Goal: Task Accomplishment & Management: Manage account settings

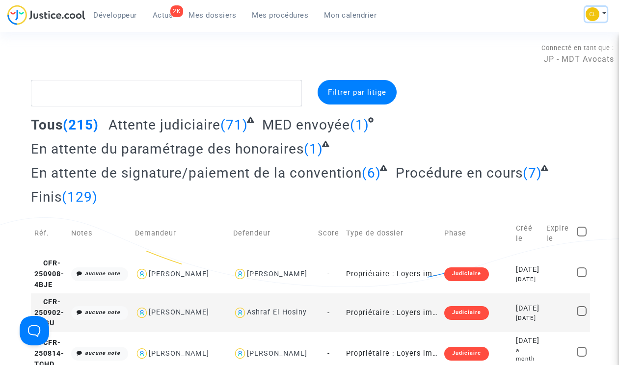
click at [352, 17] on img at bounding box center [592, 14] width 14 height 14
click at [352, 50] on link "Changer de compte" at bounding box center [556, 51] width 99 height 16
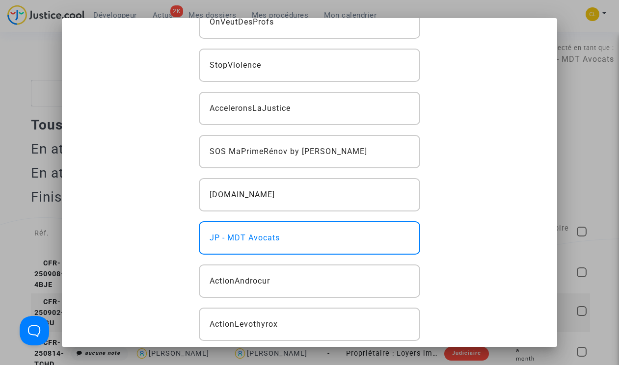
scroll to position [240, 0]
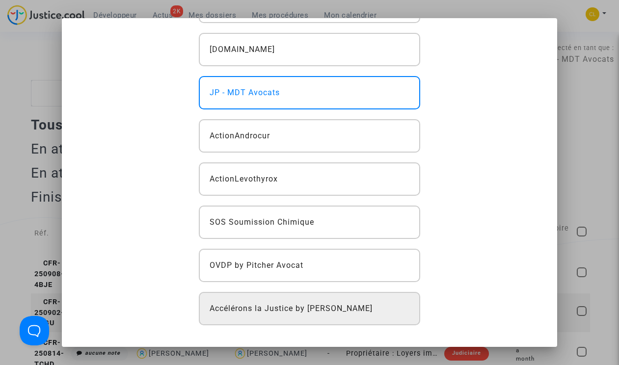
click at [319, 301] on div "Accélérons la Justice by [PERSON_NAME]" at bounding box center [309, 308] width 221 height 33
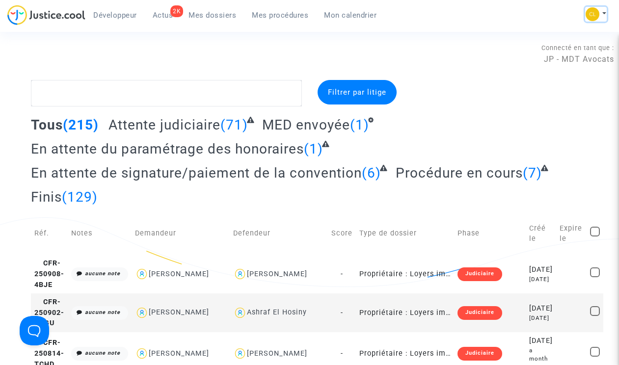
click at [602, 12] on button at bounding box center [596, 14] width 22 height 15
click at [568, 52] on link "Changer de compte" at bounding box center [556, 51] width 99 height 16
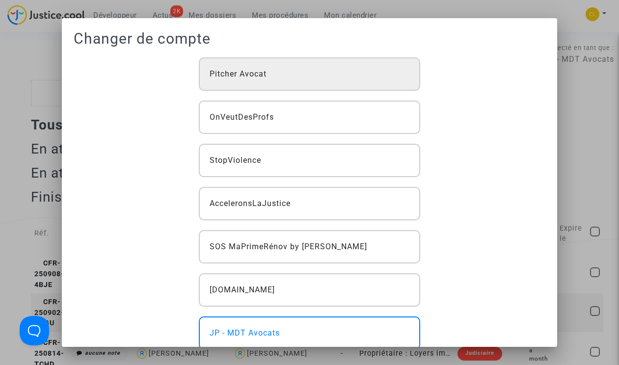
click at [363, 80] on div "Pitcher Avocat" at bounding box center [309, 73] width 221 height 33
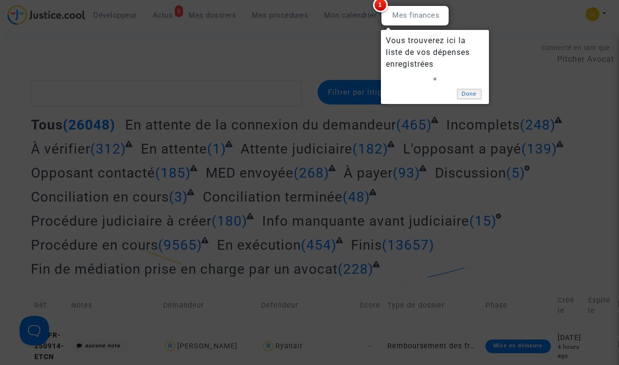
click at [459, 96] on link "Done" at bounding box center [469, 94] width 25 height 10
